Goal: Transaction & Acquisition: Register for event/course

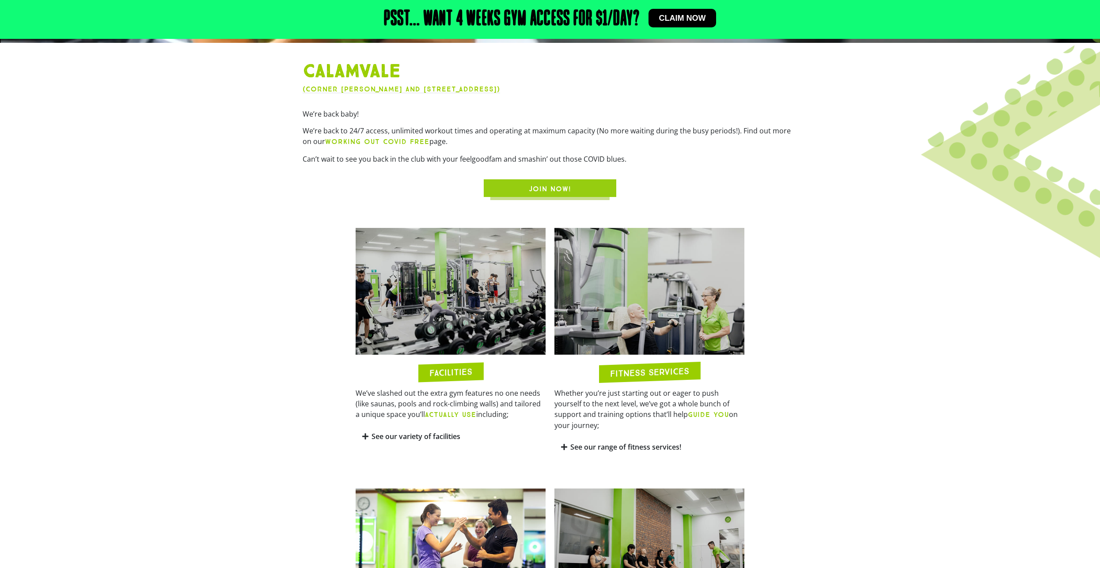
scroll to position [398, 0]
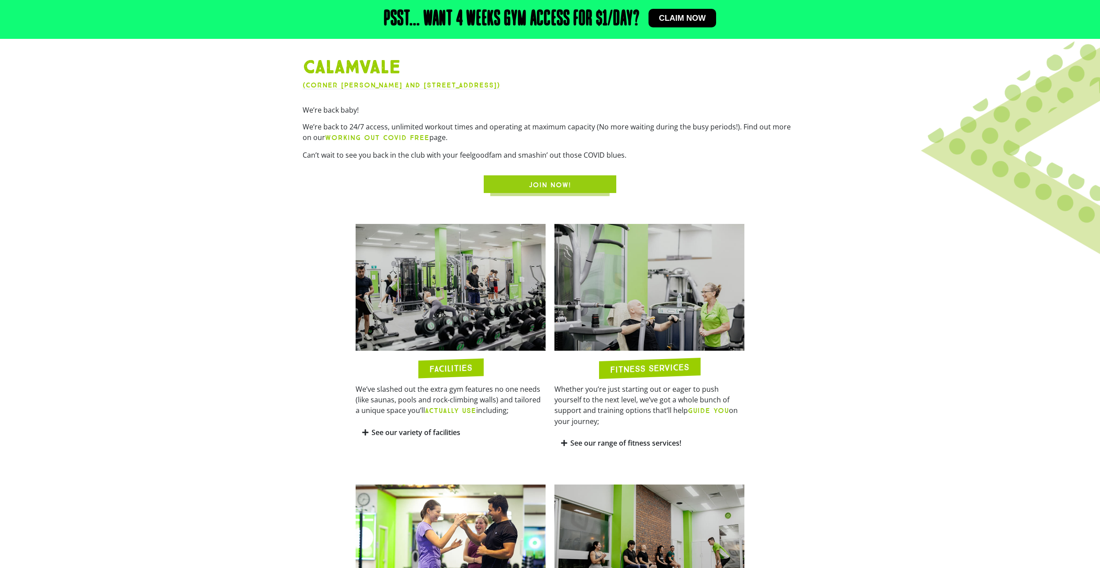
click at [564, 440] on icon at bounding box center [564, 443] width 6 height 7
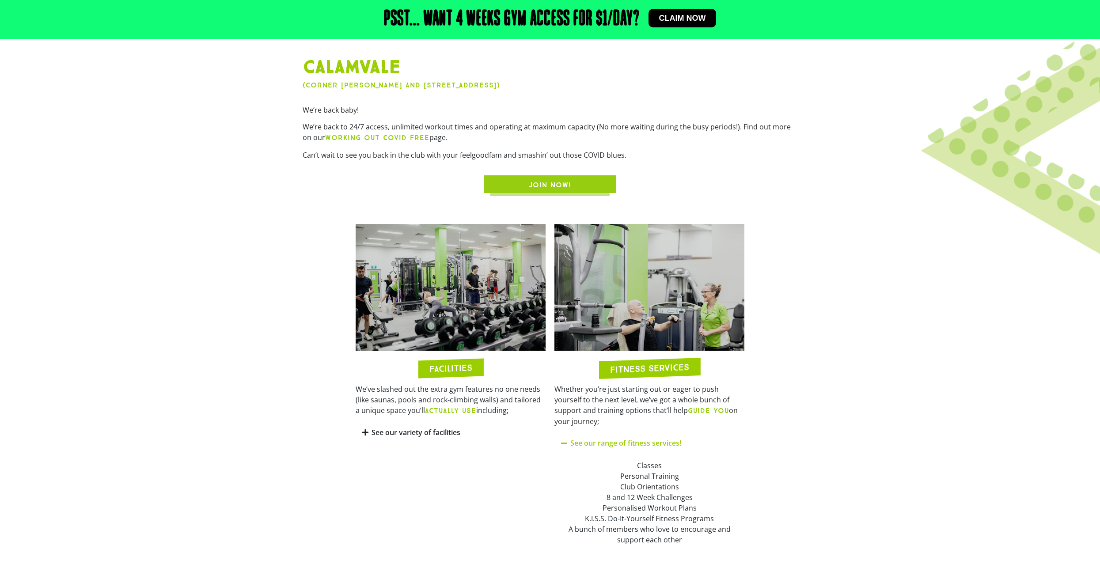
click at [366, 432] on icon at bounding box center [365, 432] width 6 height 7
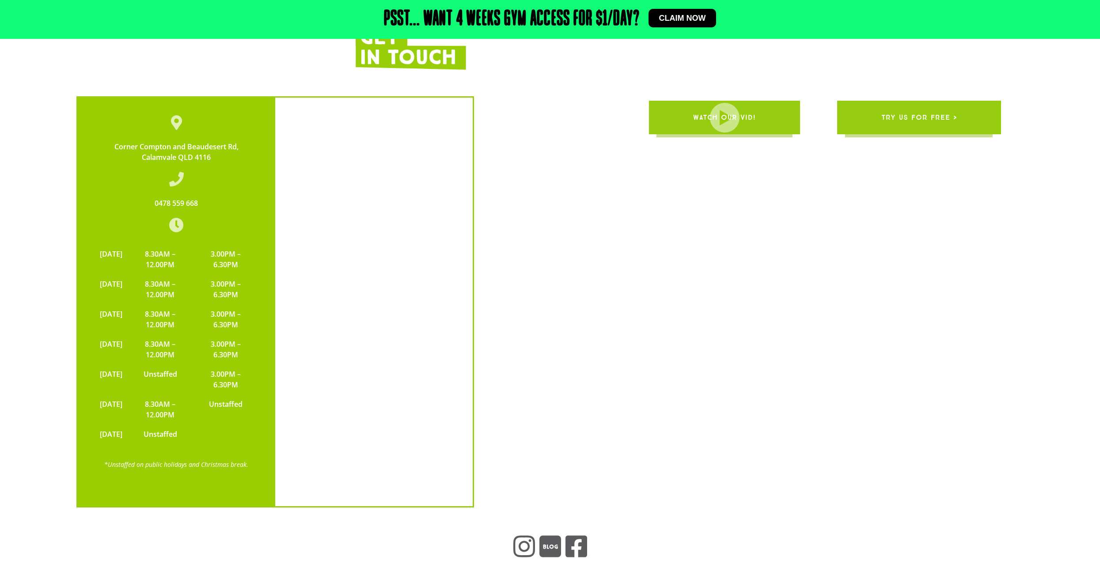
scroll to position [2385, 0]
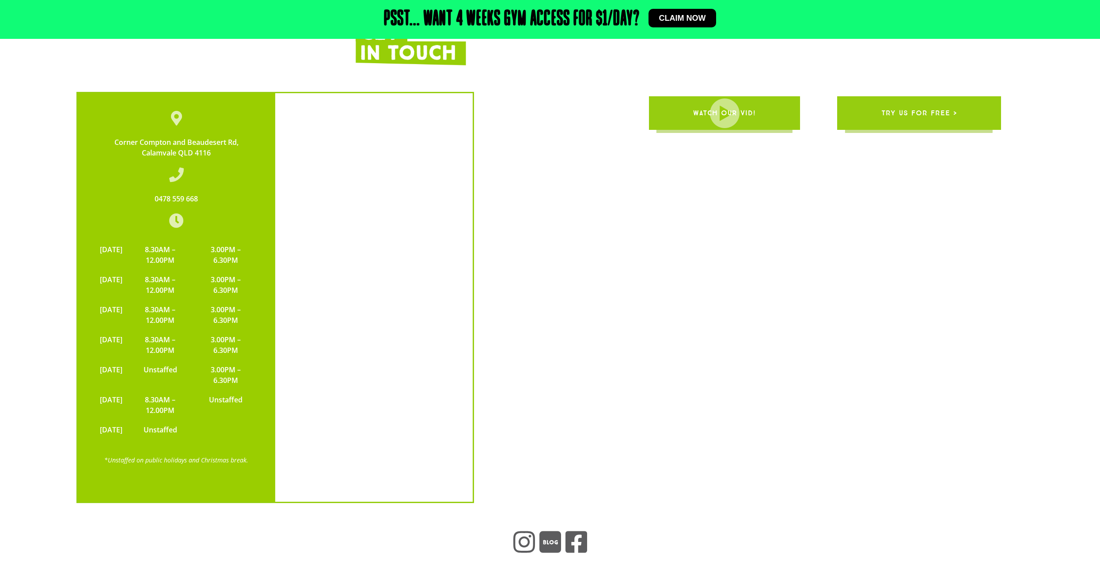
click at [905, 101] on span "try us for free >" at bounding box center [919, 113] width 76 height 25
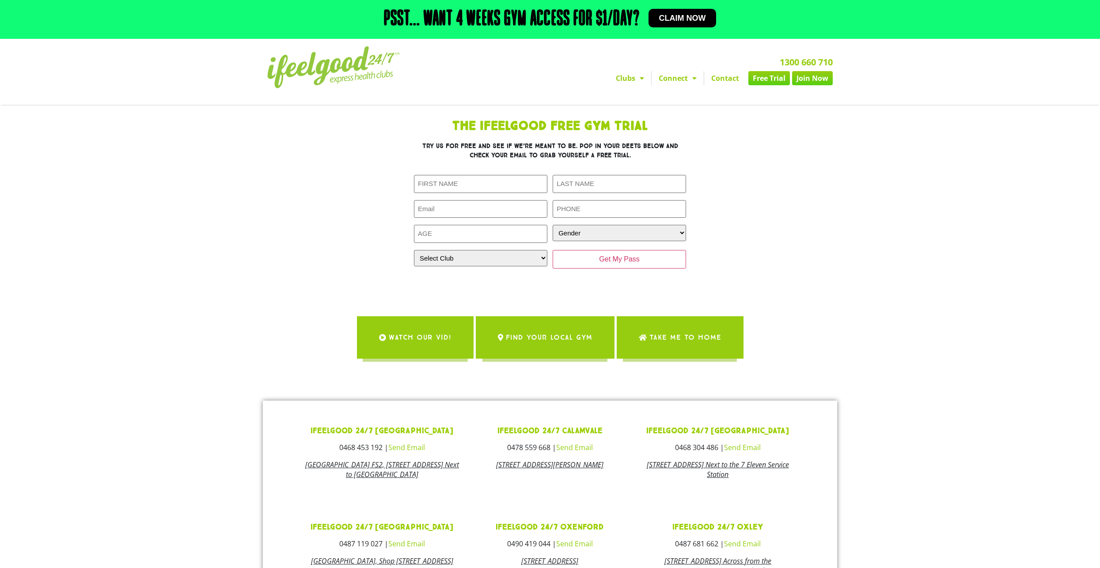
click at [772, 80] on link "Free Trial" at bounding box center [769, 78] width 42 height 14
click at [693, 15] on span "Claim now" at bounding box center [682, 18] width 47 height 8
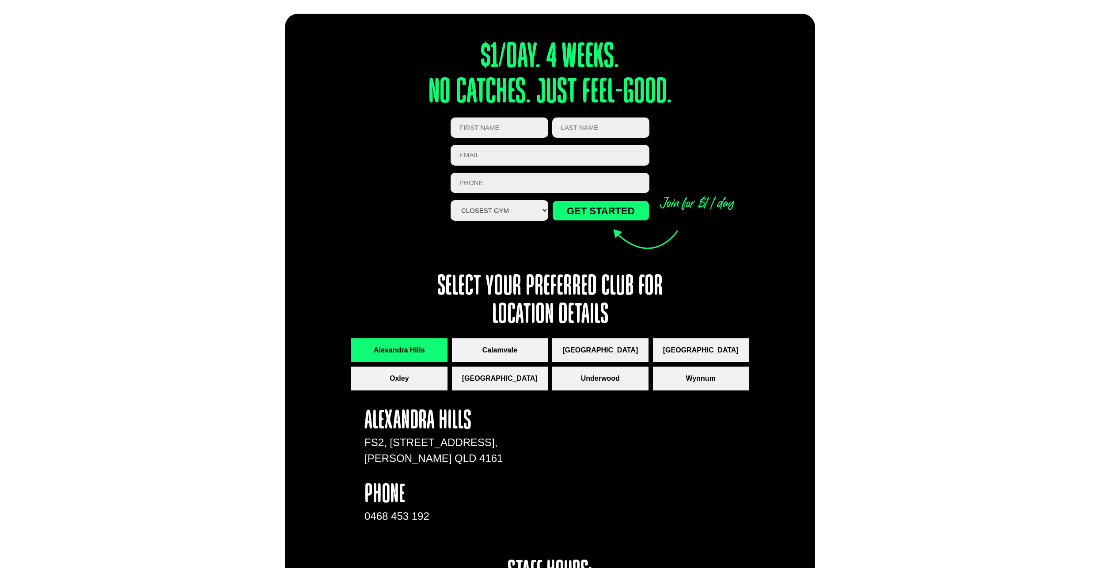
scroll to position [972, 0]
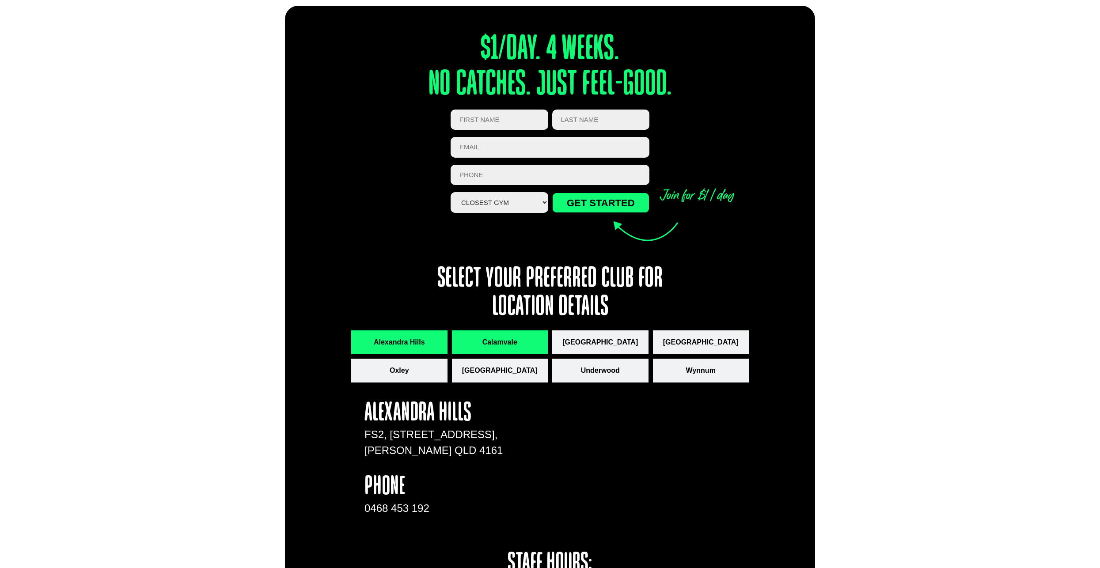
click at [506, 341] on span "Calamvale" at bounding box center [499, 342] width 35 height 11
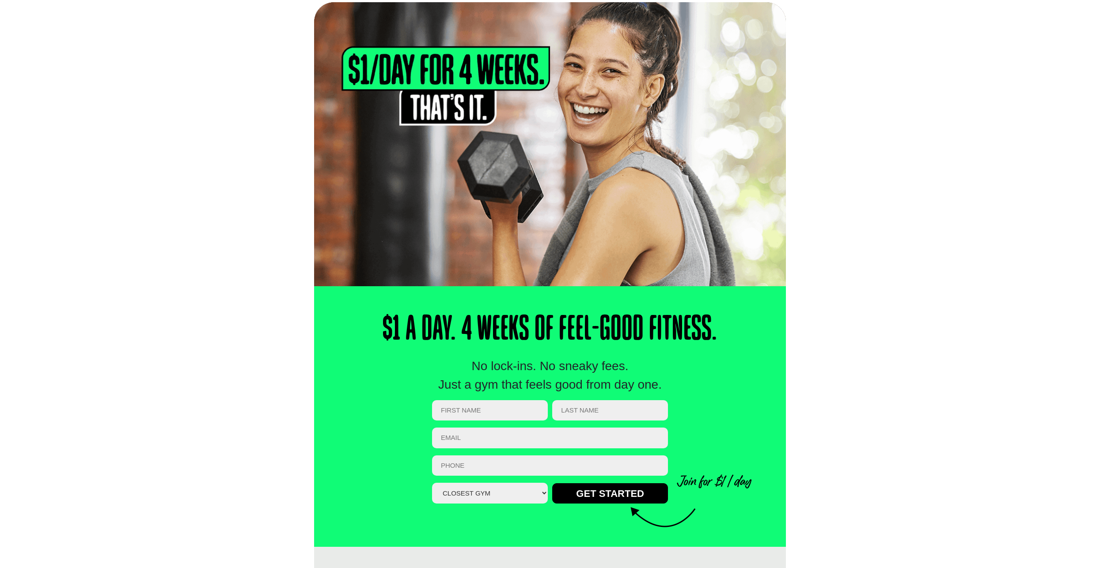
scroll to position [0, 0]
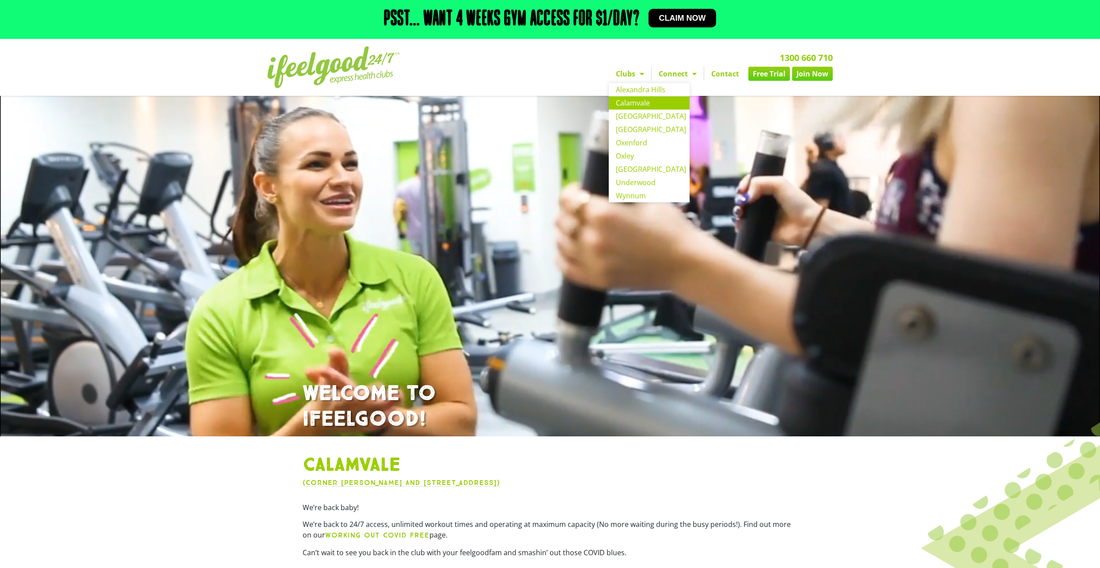
click at [644, 74] on link "Clubs" at bounding box center [630, 74] width 42 height 14
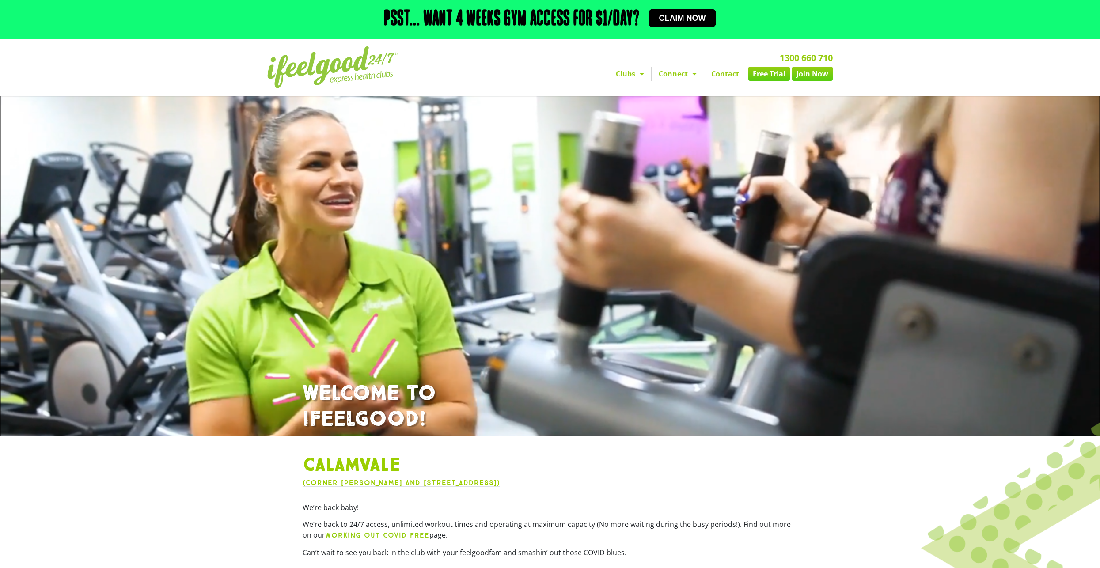
click at [643, 74] on span "Menu" at bounding box center [639, 74] width 9 height 16
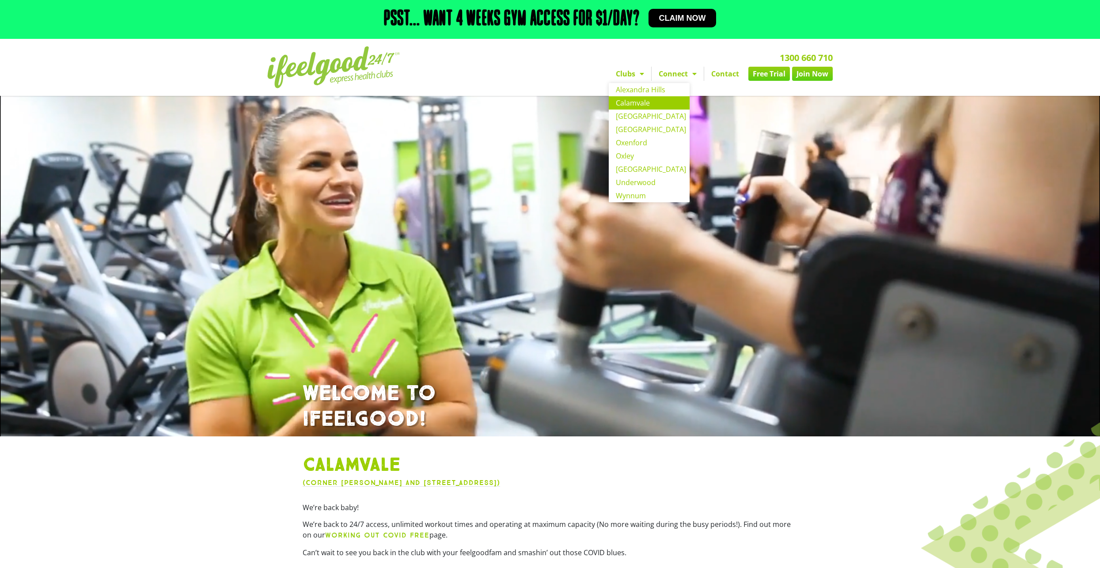
click at [633, 103] on link "Calamvale" at bounding box center [649, 102] width 81 height 13
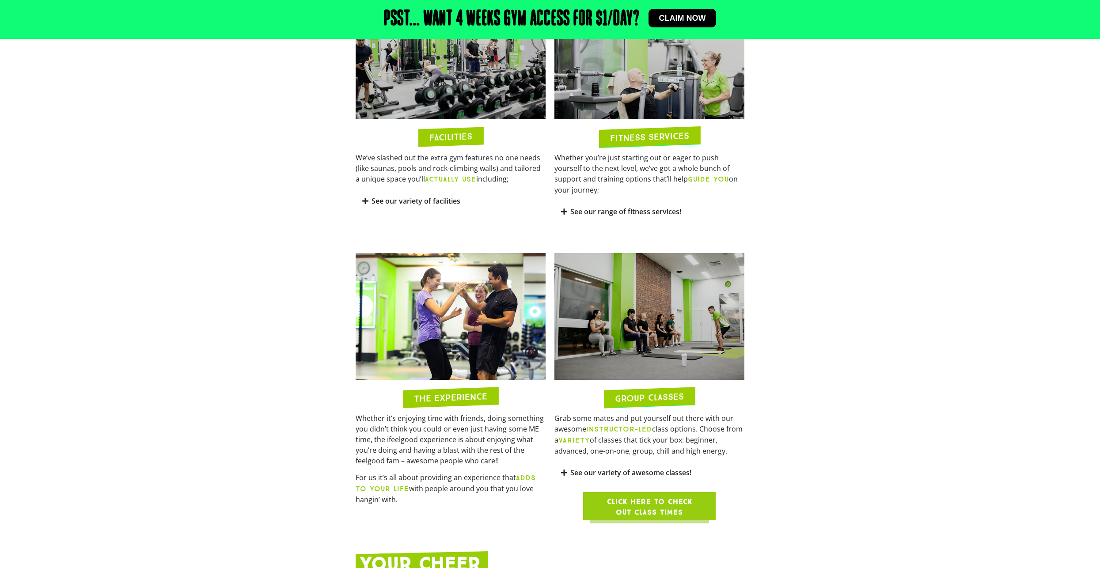
scroll to position [707, 0]
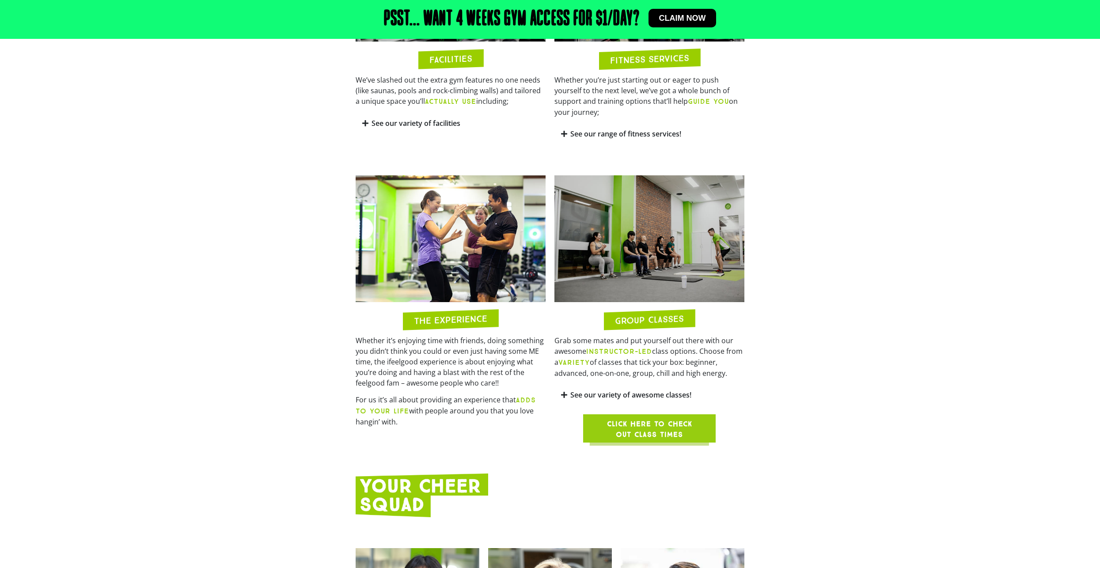
click at [641, 419] on span "Click here to check out class times" at bounding box center [649, 429] width 90 height 21
